Goal: Information Seeking & Learning: Learn about a topic

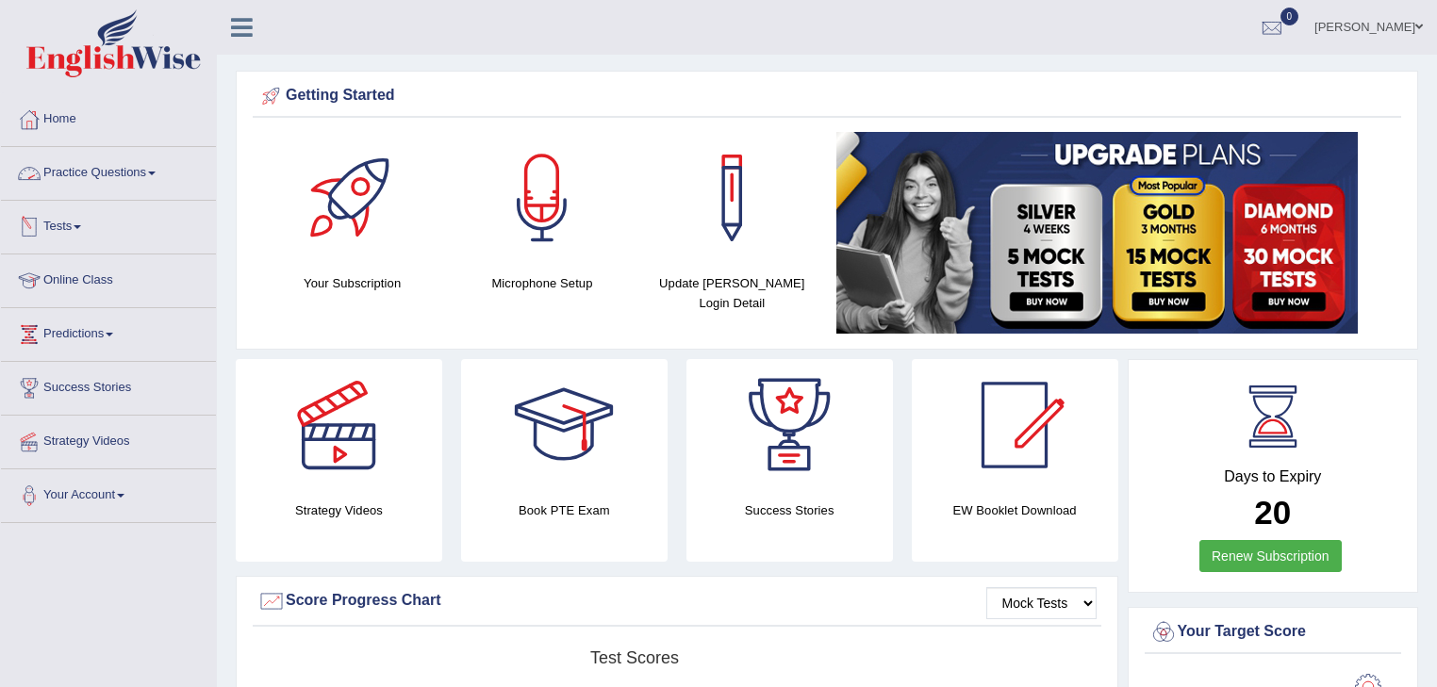
click at [103, 163] on link "Practice Questions" at bounding box center [108, 170] width 215 height 47
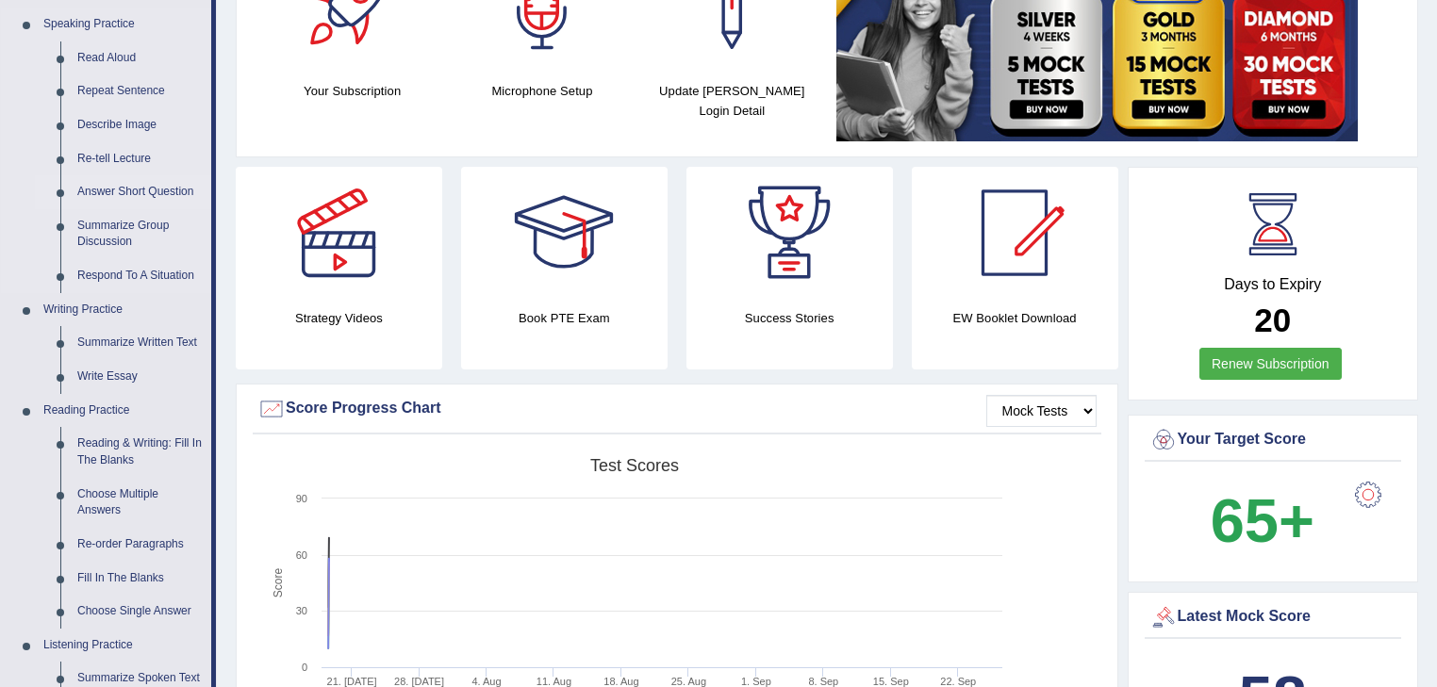
scroll to position [226, 0]
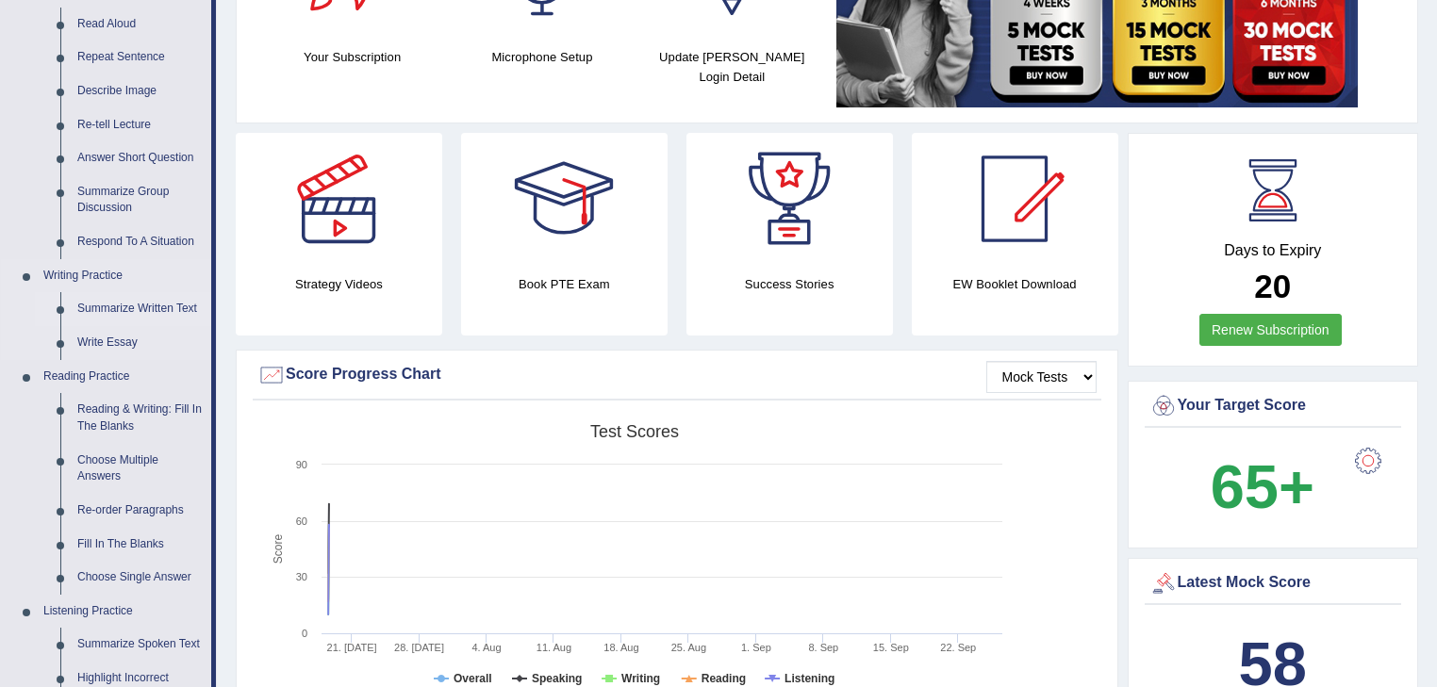
click at [136, 307] on link "Summarize Written Text" at bounding box center [140, 309] width 142 height 34
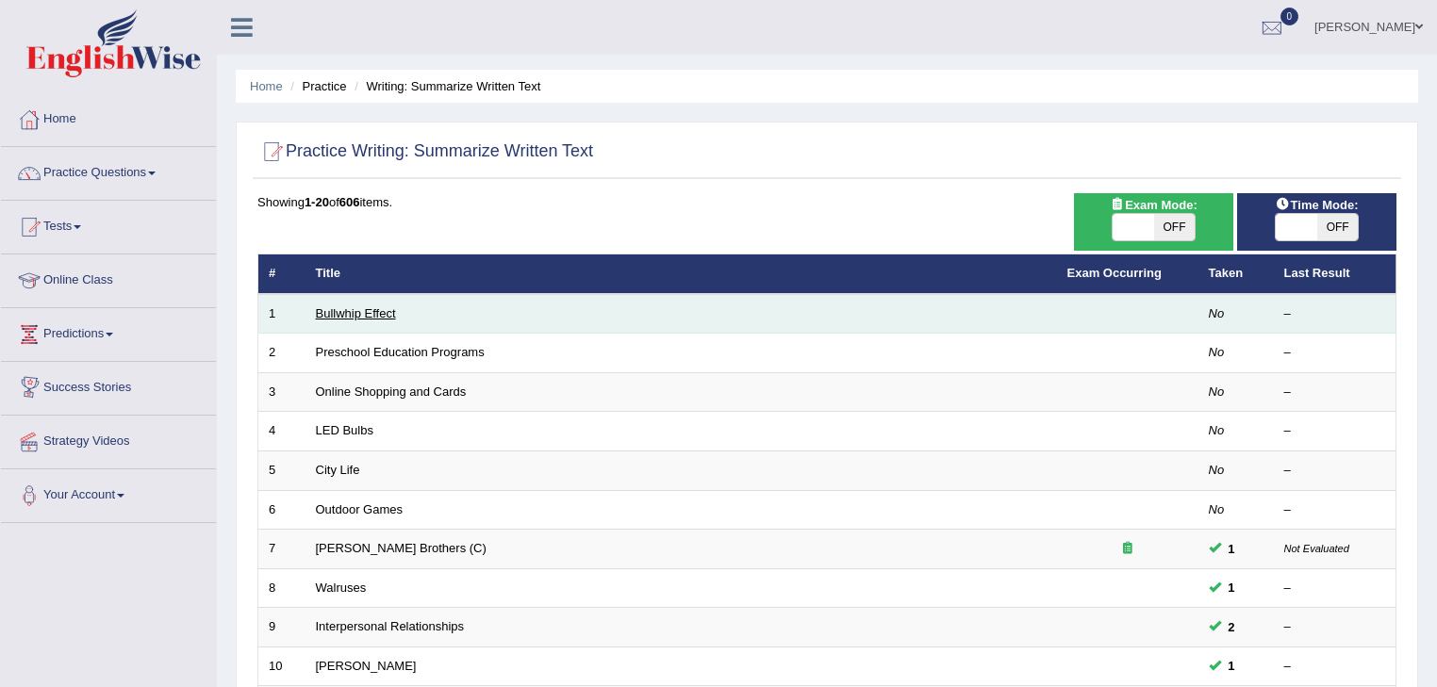
click at [332, 314] on link "Bullwhip Effect" at bounding box center [356, 313] width 80 height 14
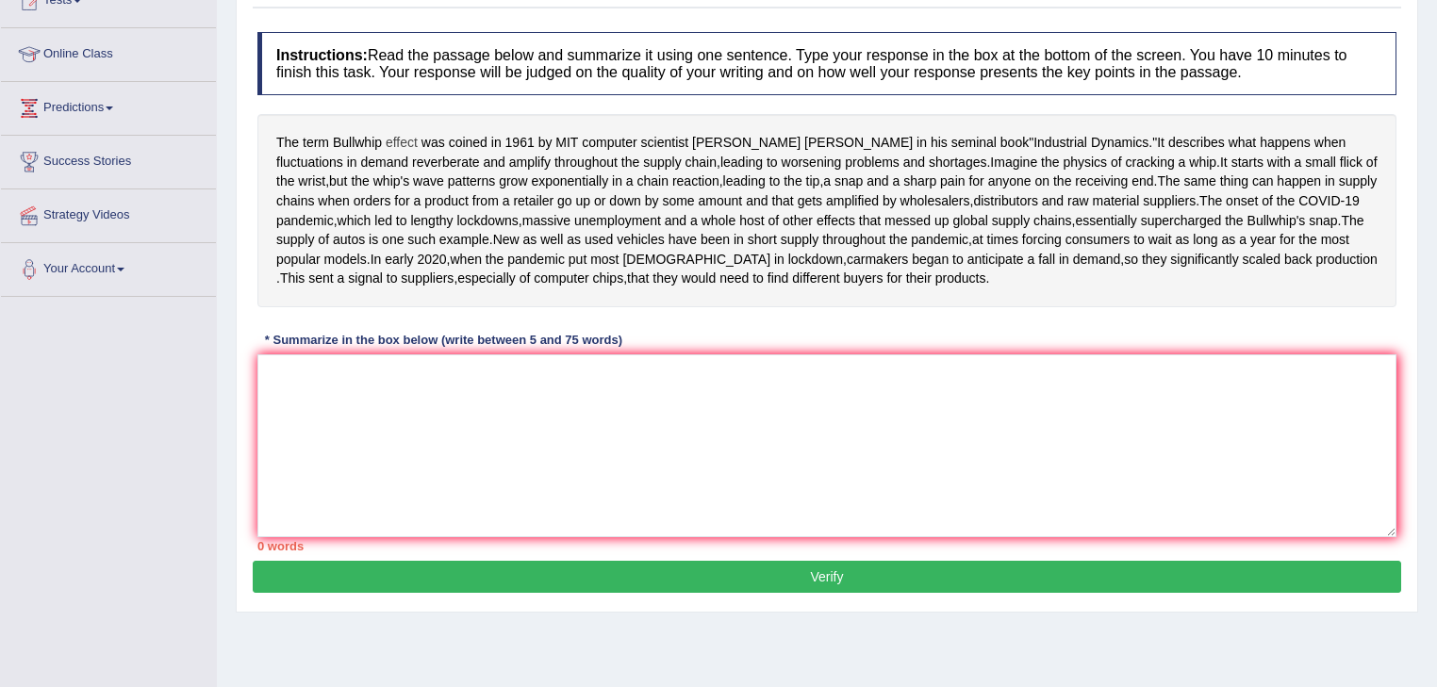
scroll to position [302, 0]
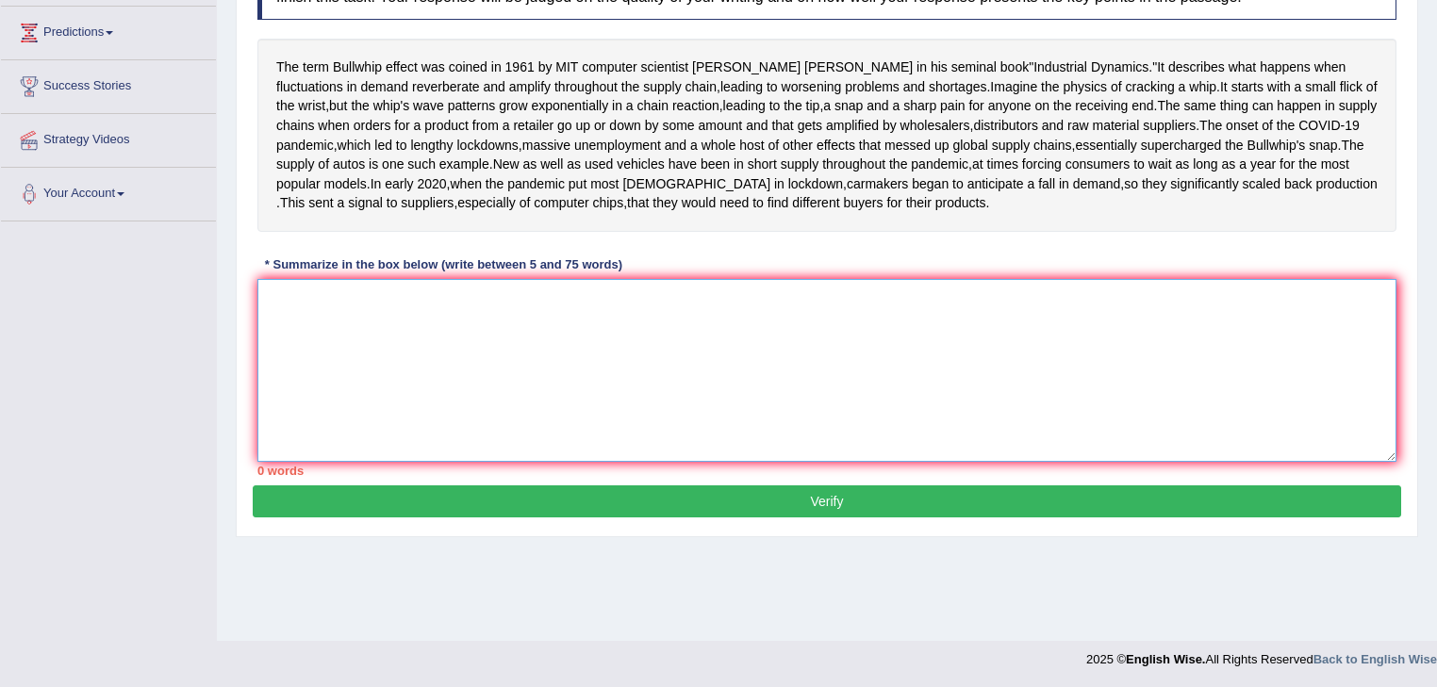
click at [382, 397] on textarea at bounding box center [826, 370] width 1139 height 183
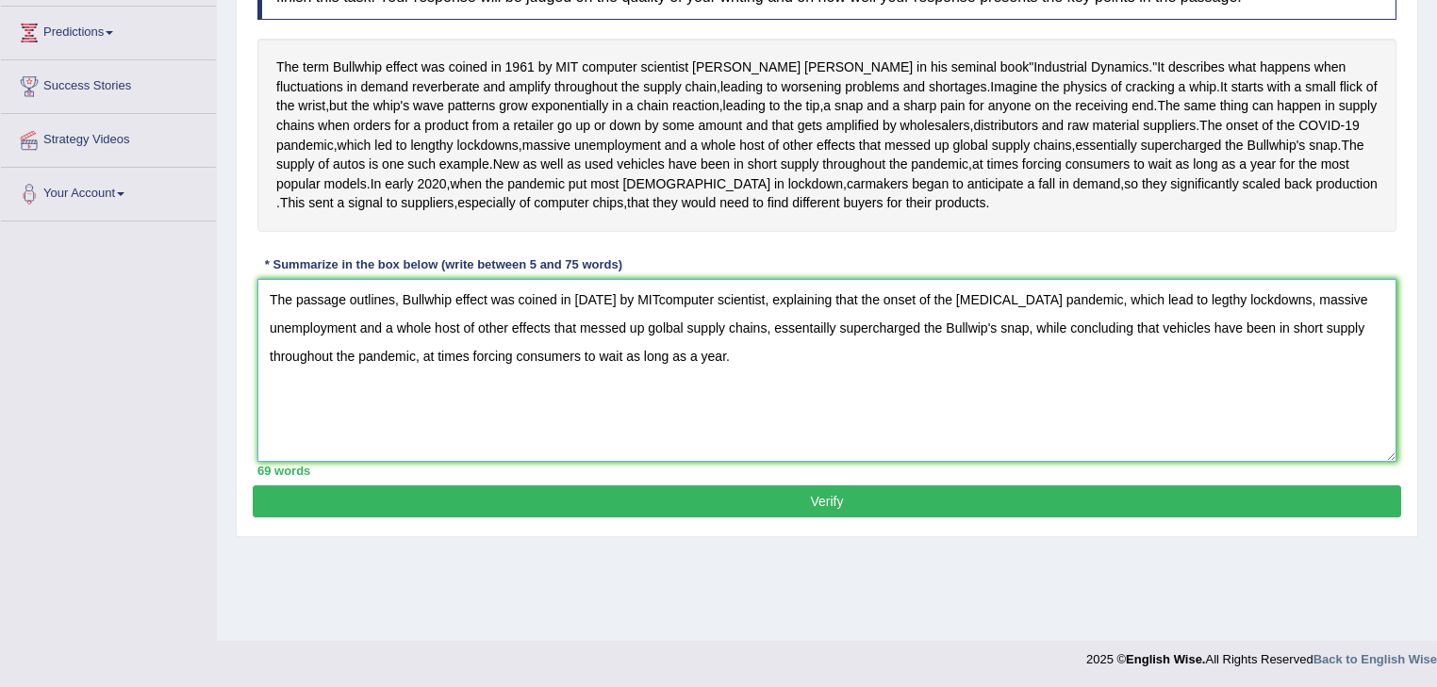
drag, startPoint x: 1160, startPoint y: 420, endPoint x: 1158, endPoint y: 439, distance: 19.0
click at [1158, 439] on textarea "The passage outlines, Bullwhip effect was coined in [DATE] by MITcomputer scien…" at bounding box center [826, 370] width 1139 height 183
click at [645, 392] on textarea "The passage outlines, Bullwhip effect was coined in [DATE] by MITcomputer scien…" at bounding box center [826, 370] width 1139 height 183
type textarea "The passage outlines, Bullwhip effect was coined in [DATE] by MIT computer scie…"
click at [662, 518] on button "Verify" at bounding box center [827, 502] width 1149 height 32
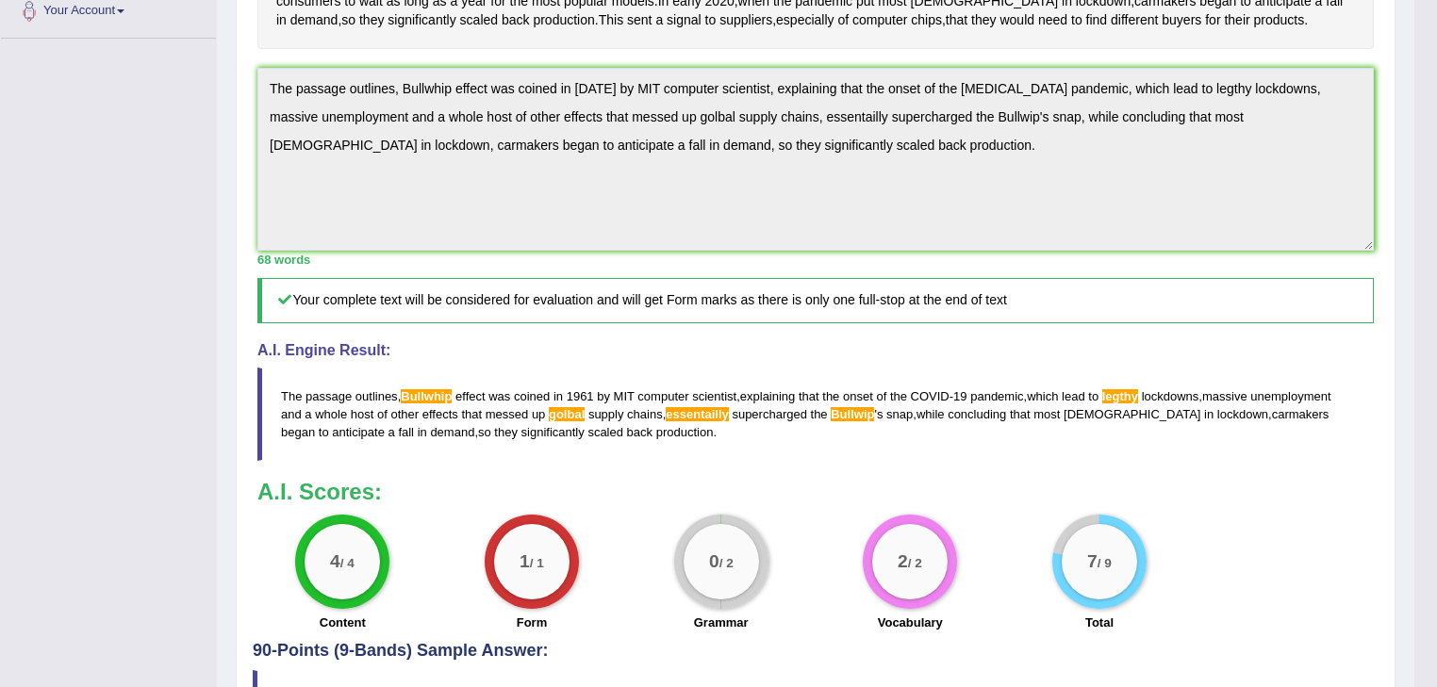
scroll to position [528, 0]
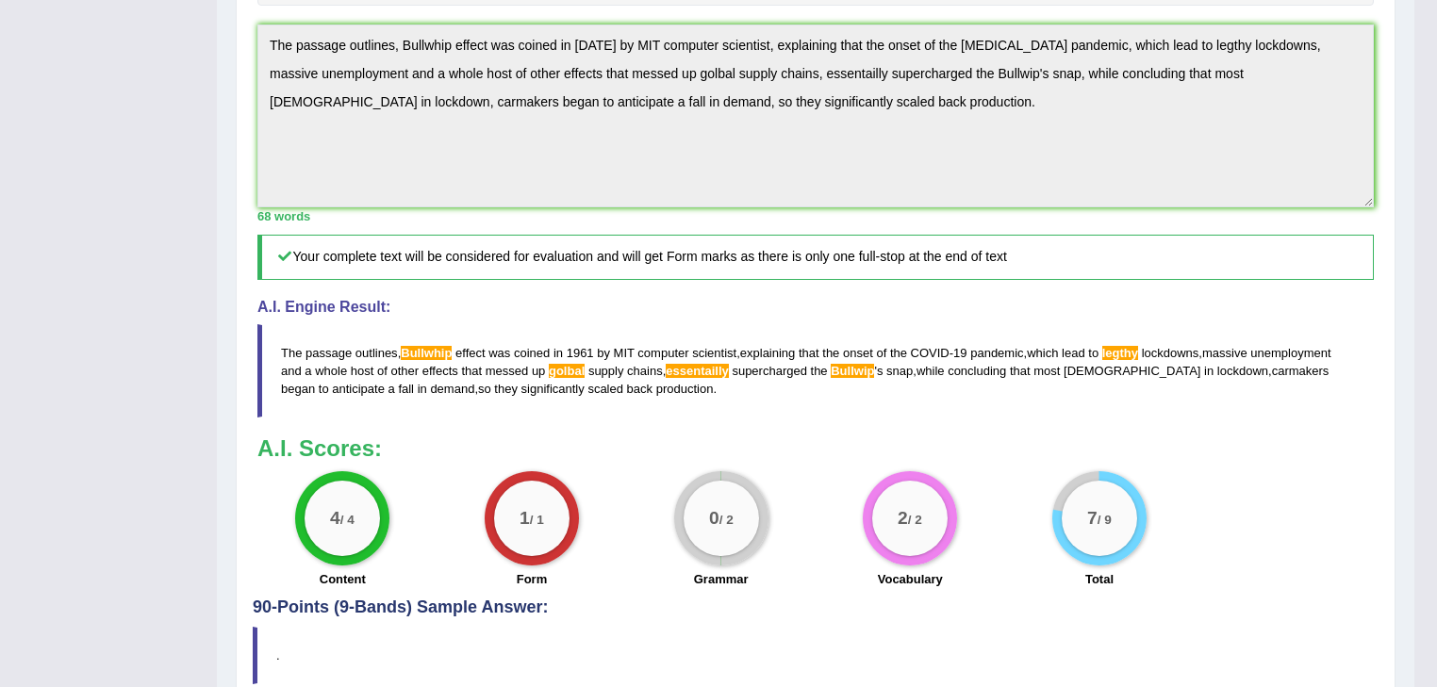
click at [1133, 360] on span "legthy" at bounding box center [1120, 353] width 36 height 14
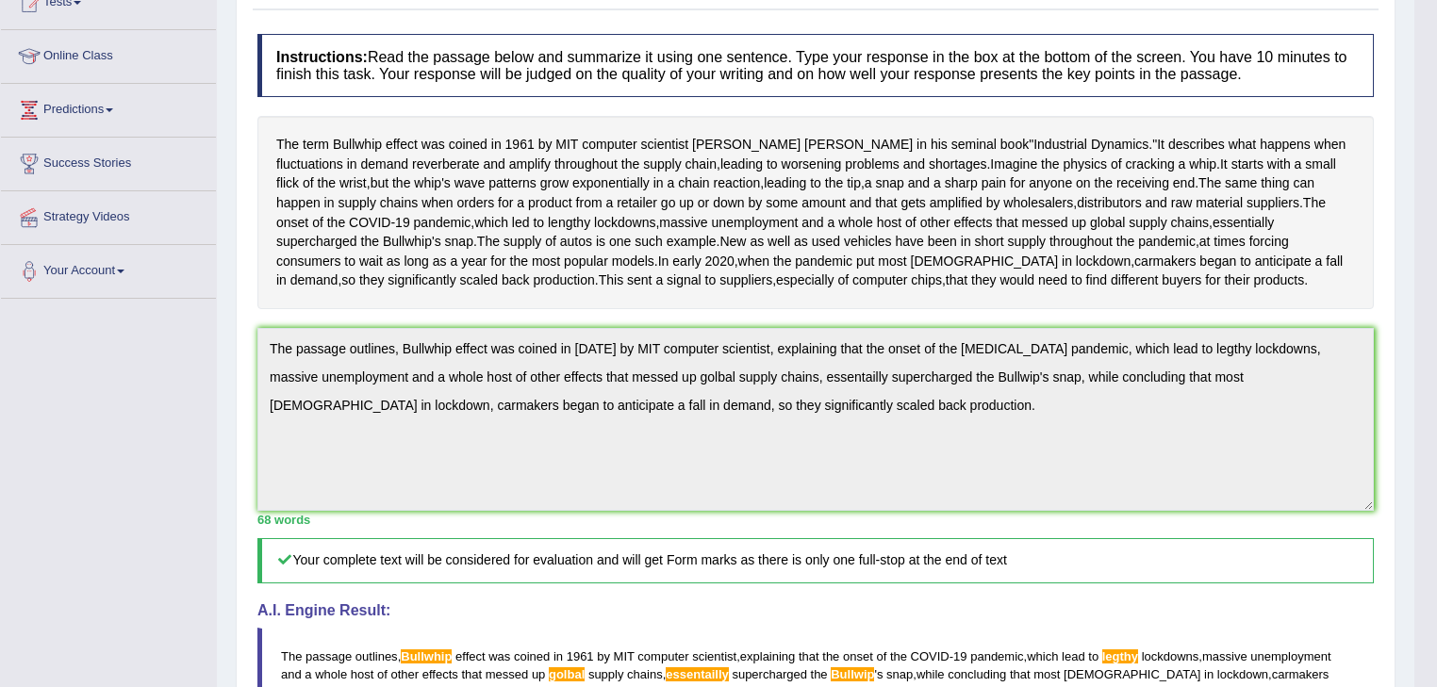
scroll to position [0, 0]
